Goal: Browse casually

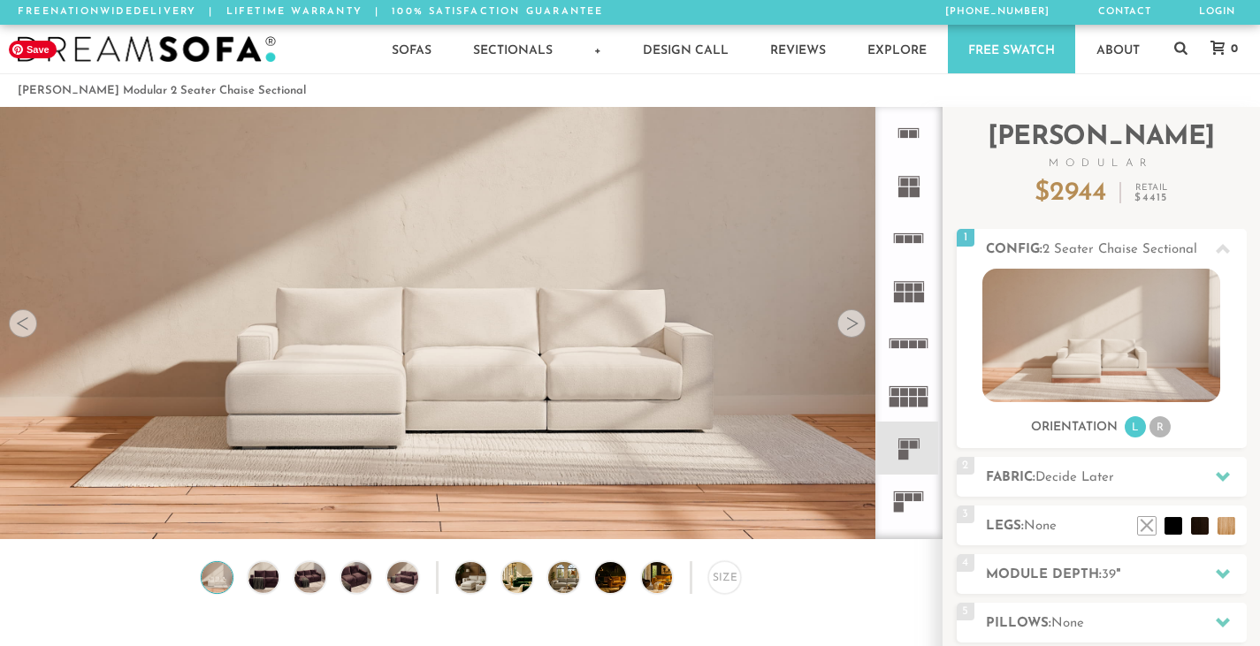
scroll to position [19388, 1246]
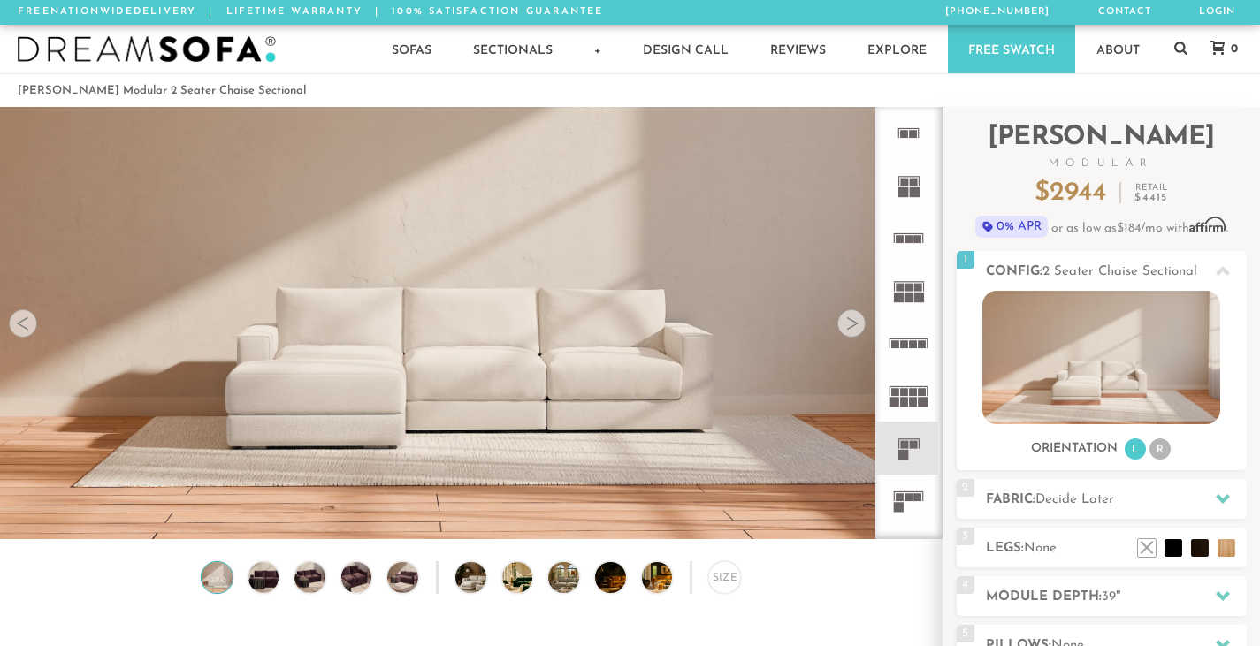
click at [851, 321] on div at bounding box center [851, 323] width 28 height 28
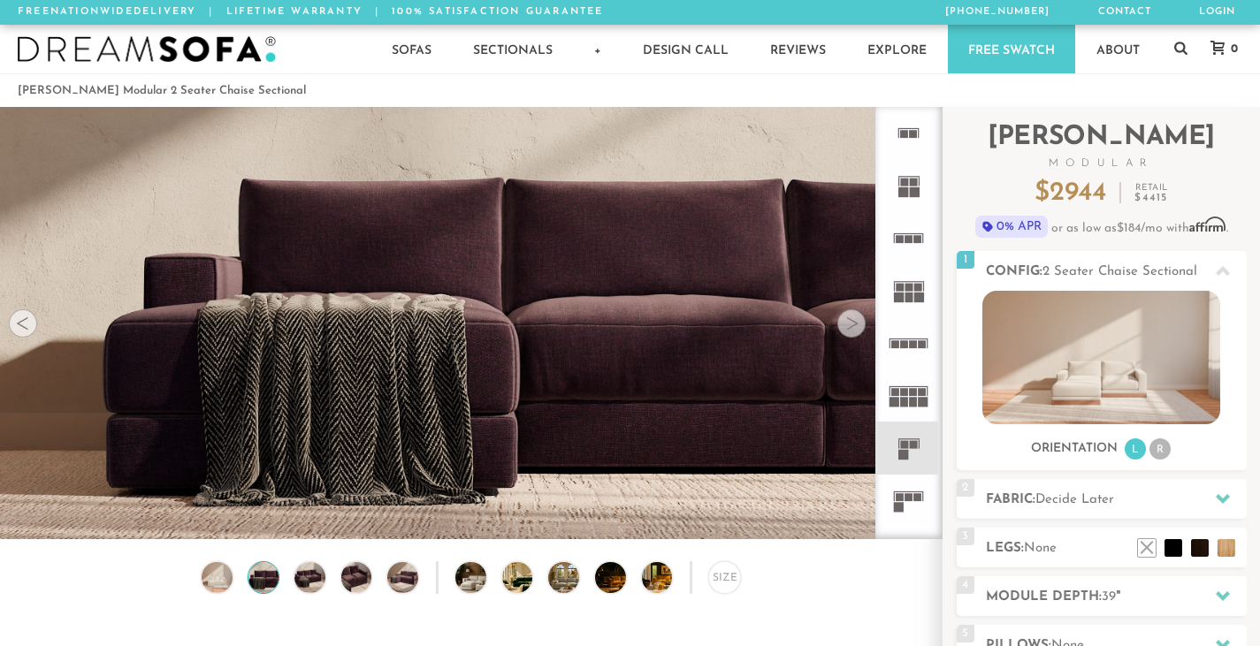
click at [851, 321] on div at bounding box center [851, 323] width 28 height 28
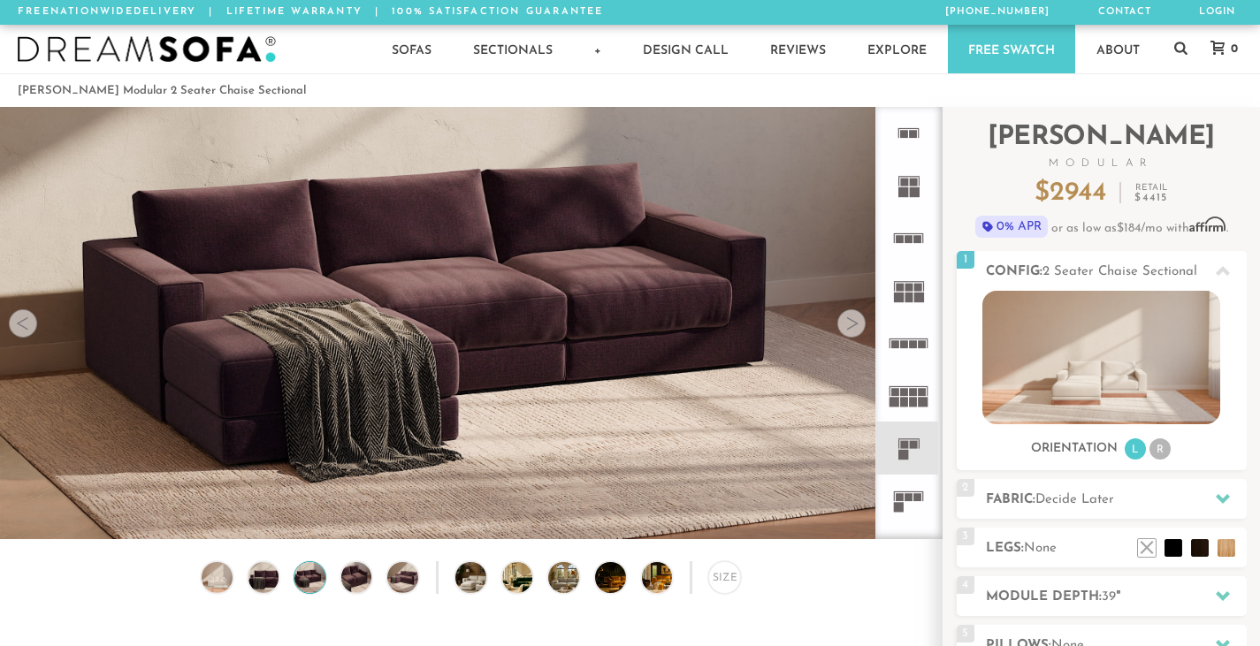
click at [851, 321] on div at bounding box center [851, 323] width 28 height 28
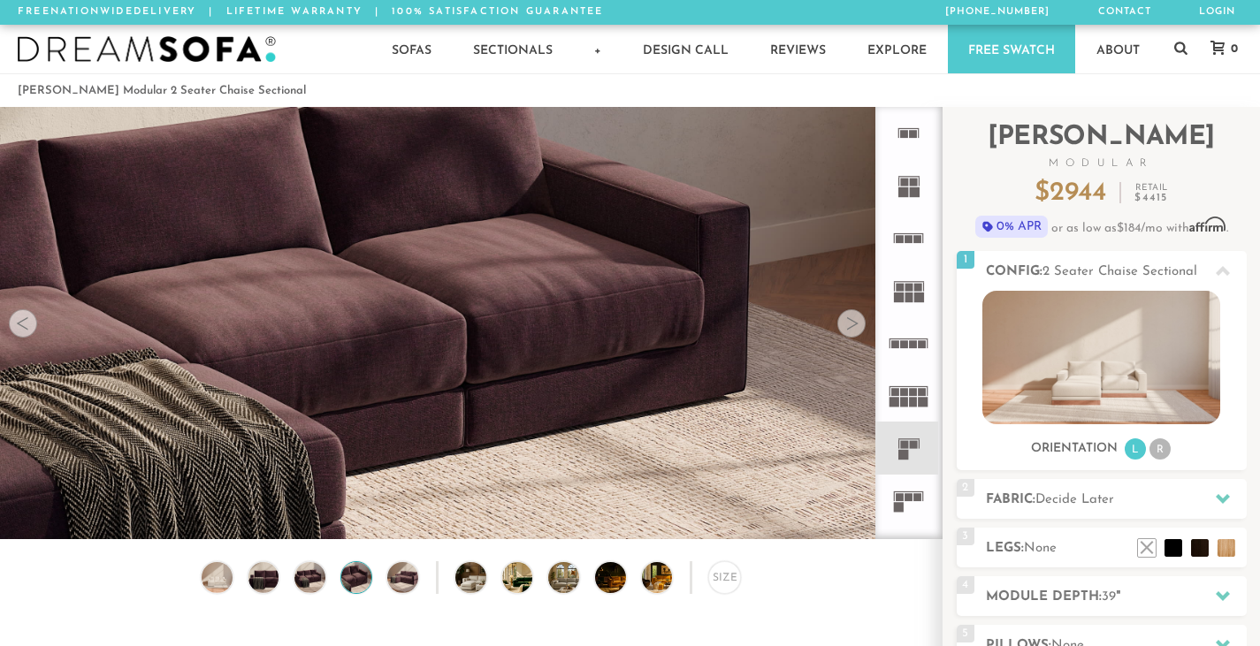
click at [851, 321] on div at bounding box center [851, 323] width 28 height 28
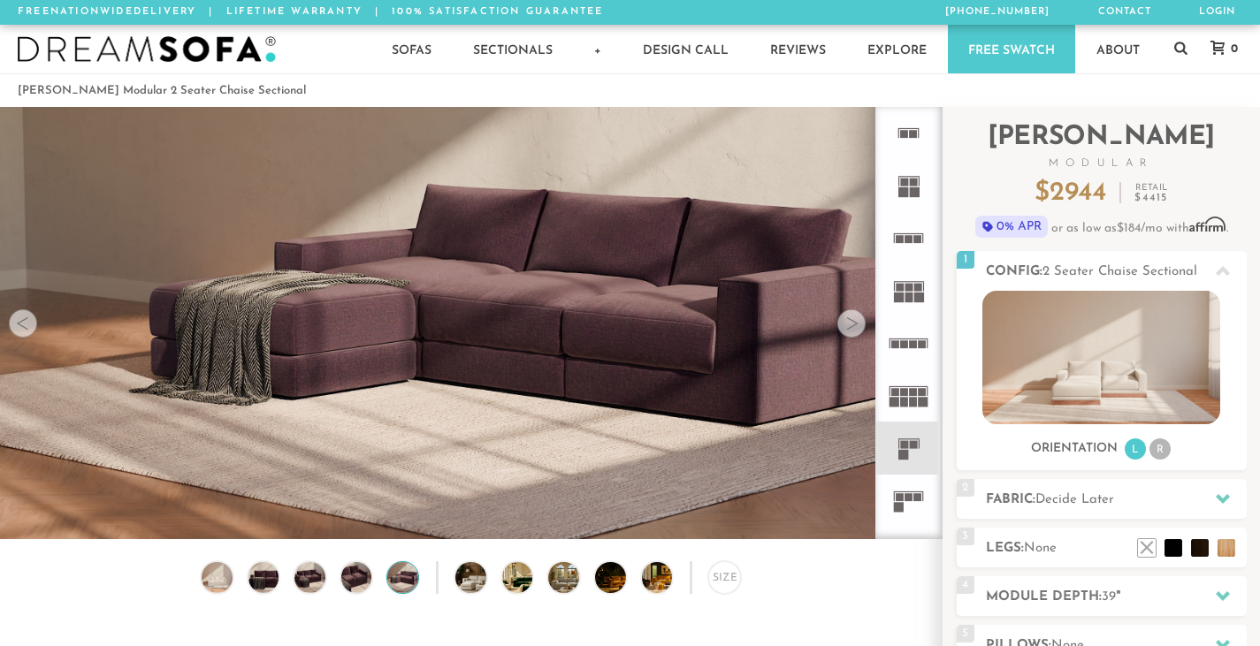
click at [851, 321] on div at bounding box center [851, 323] width 28 height 28
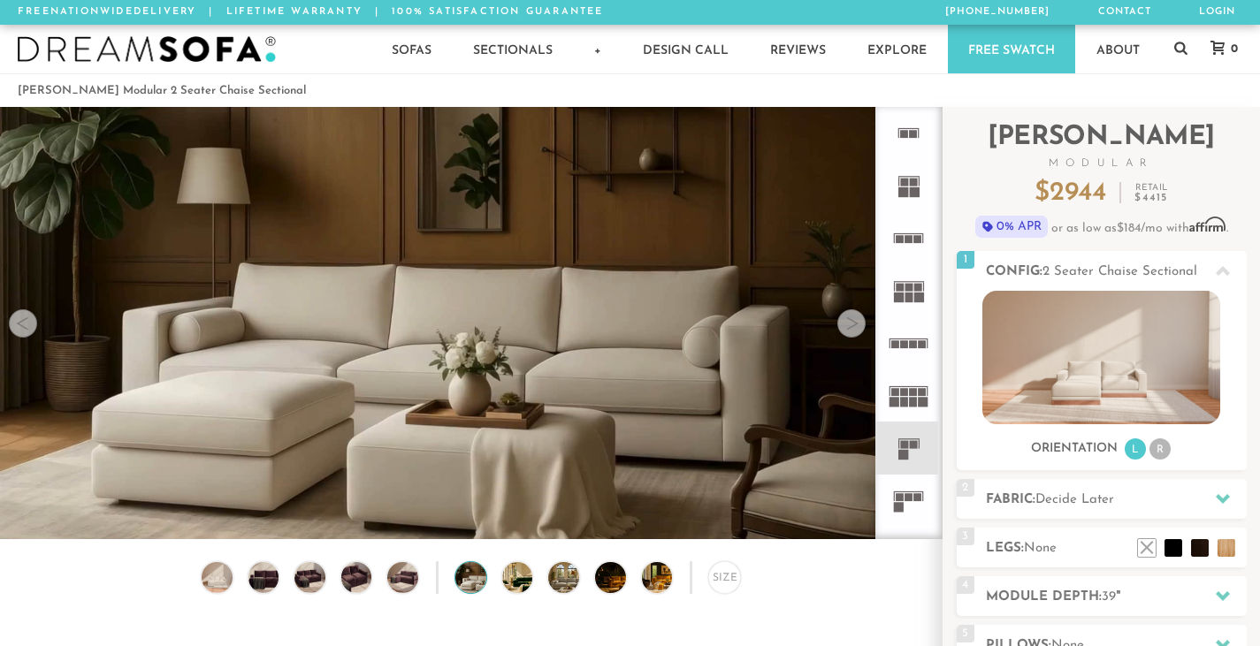
click at [851, 321] on div at bounding box center [851, 323] width 28 height 28
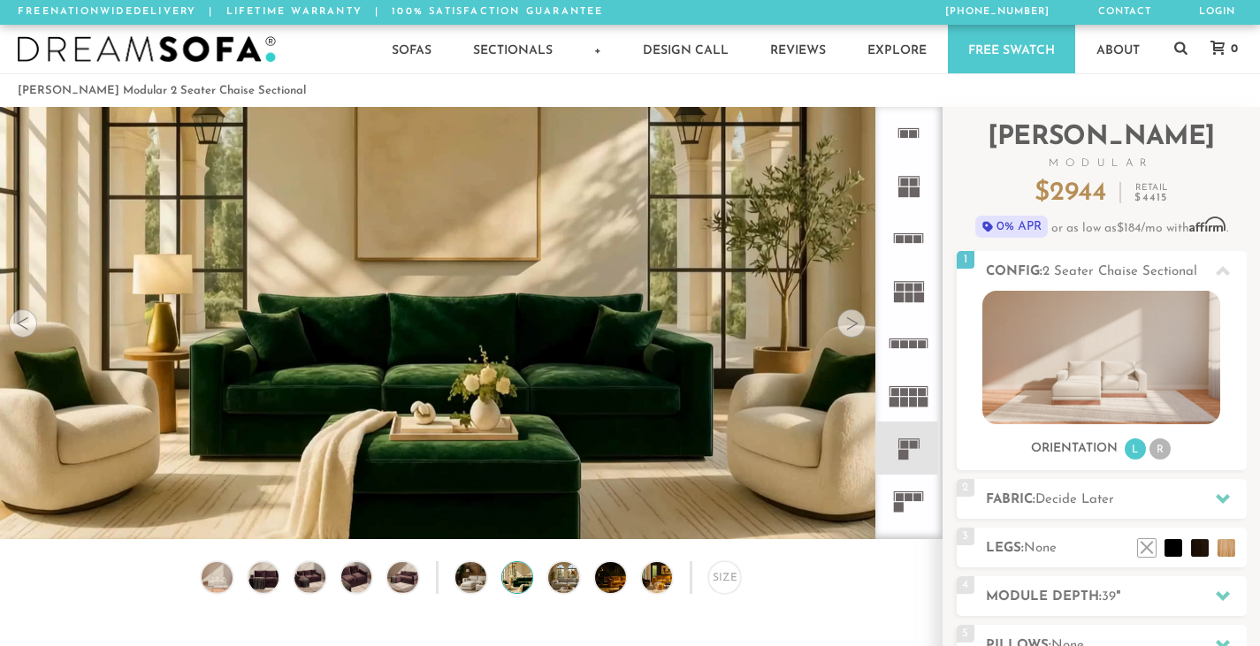
click at [851, 321] on div at bounding box center [851, 323] width 28 height 28
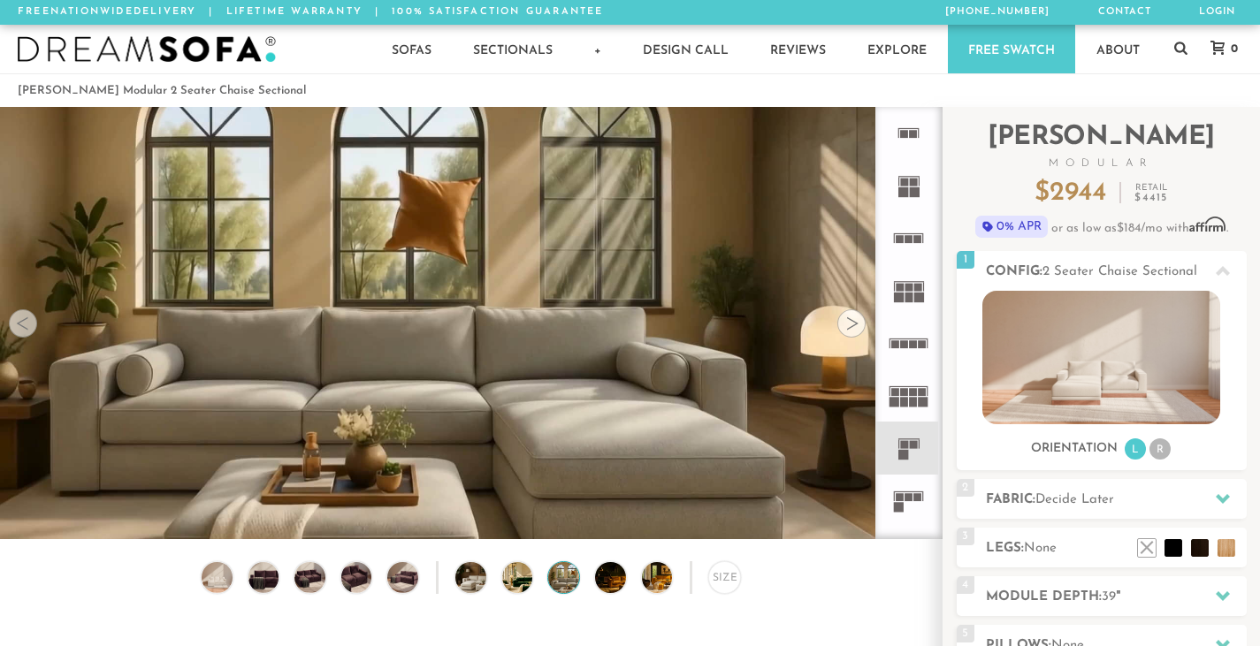
click at [851, 321] on div at bounding box center [851, 323] width 28 height 28
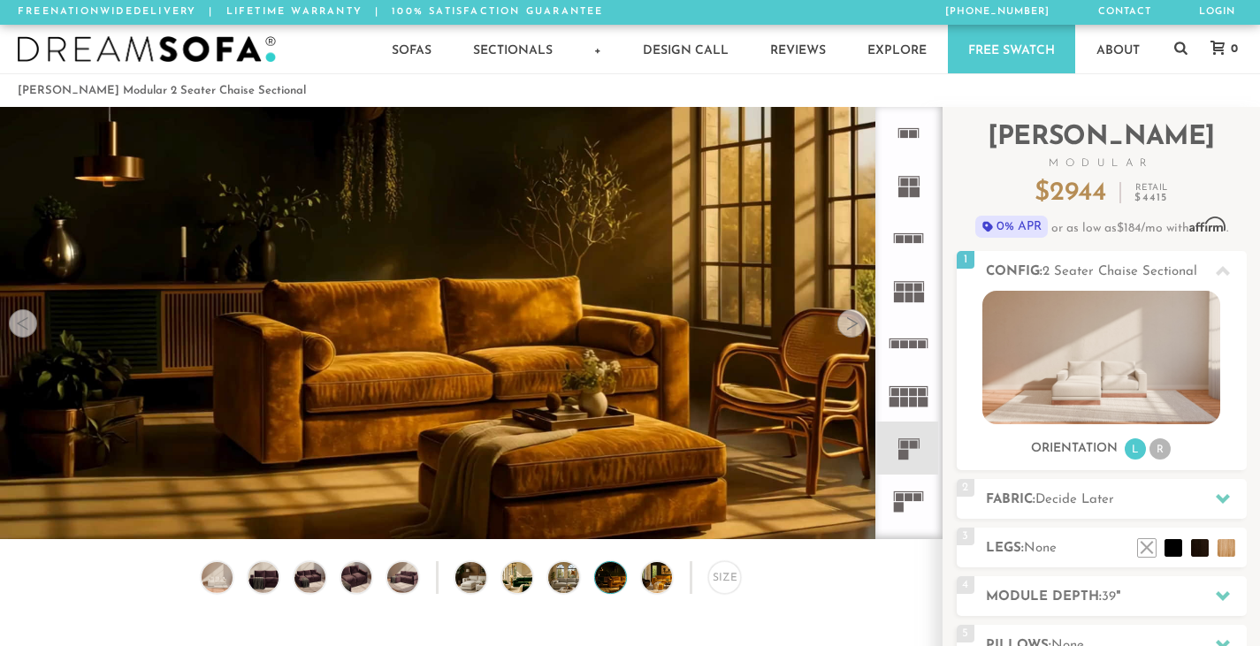
click at [851, 321] on div at bounding box center [851, 323] width 28 height 28
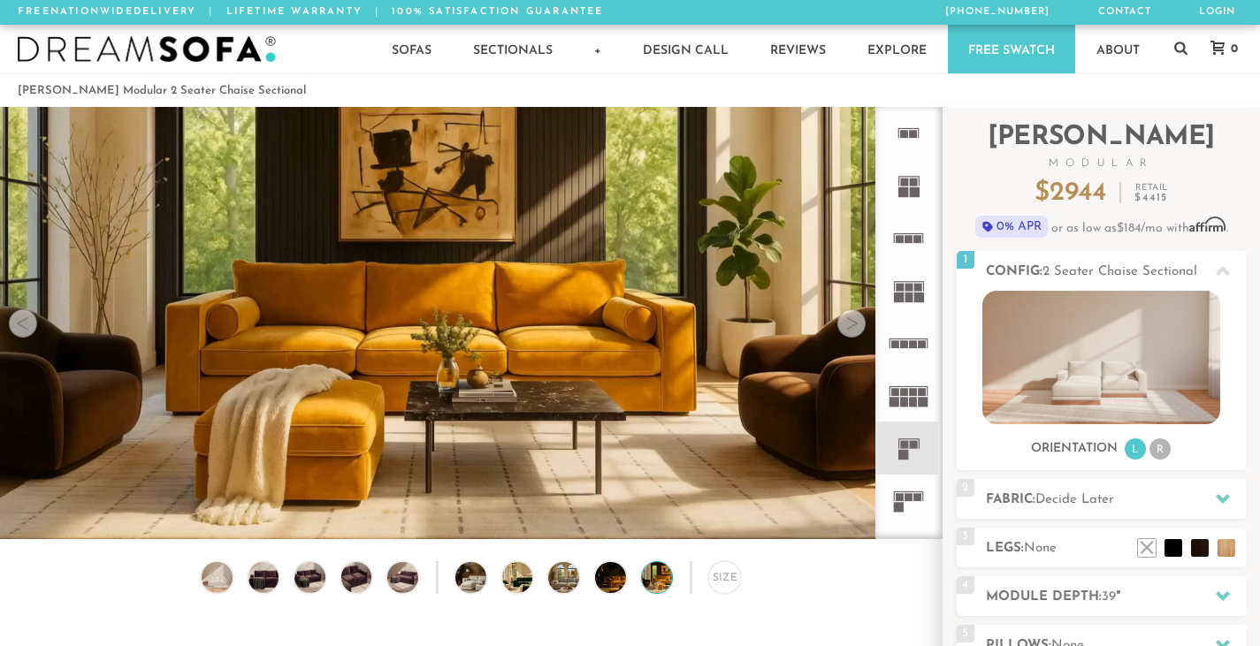
click at [851, 321] on div at bounding box center [851, 323] width 28 height 28
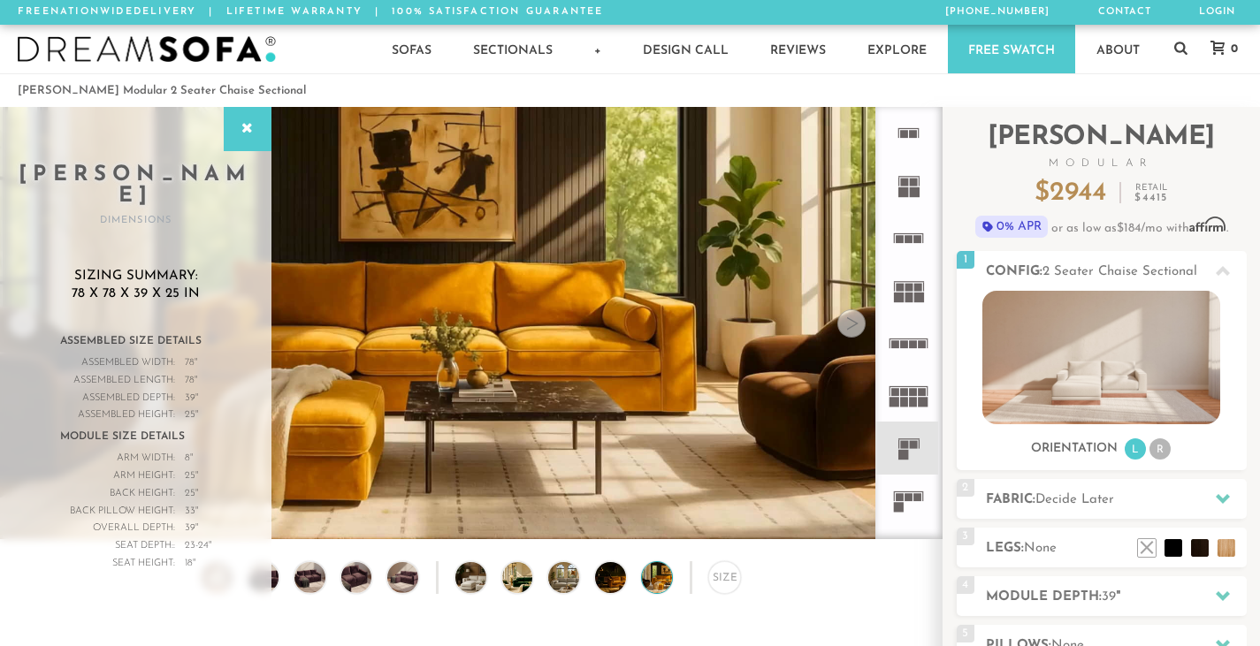
click at [851, 321] on div at bounding box center [851, 323] width 28 height 28
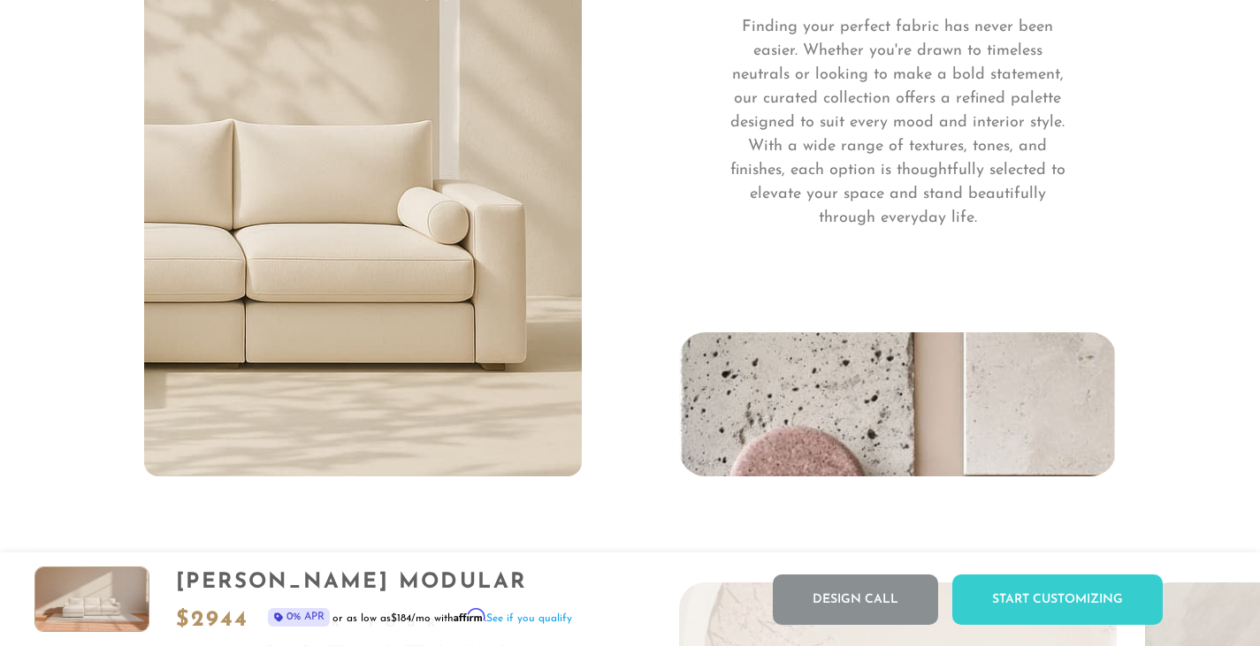
scroll to position [12160, 0]
